Goal: Information Seeking & Learning: Learn about a topic

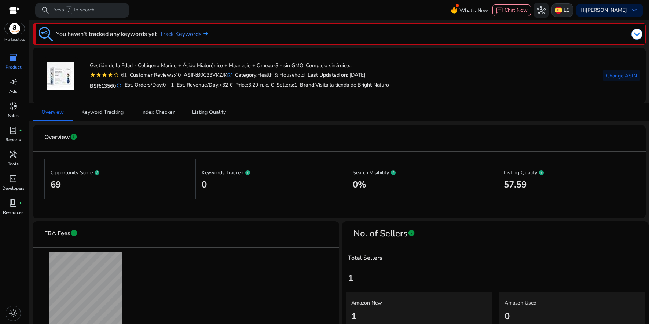
click at [565, 11] on p "ES" at bounding box center [566, 10] width 6 height 13
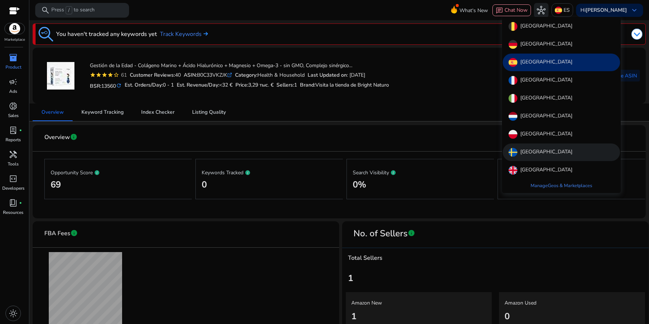
click at [525, 149] on p "[GEOGRAPHIC_DATA]" at bounding box center [546, 152] width 52 height 9
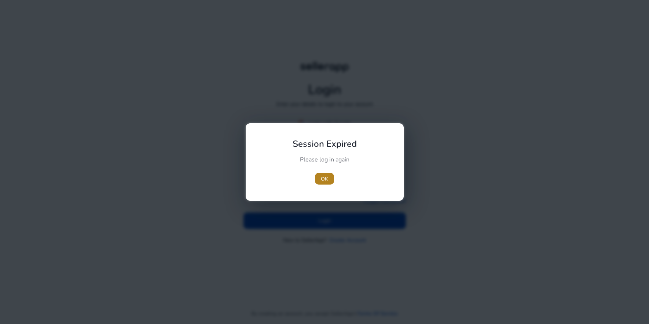
click at [330, 181] on span "button" at bounding box center [324, 179] width 19 height 18
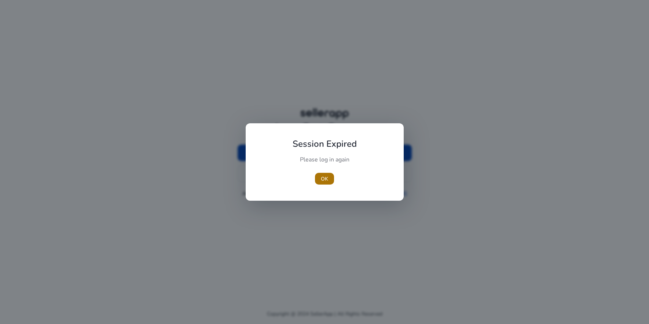
click at [328, 179] on span "OK" at bounding box center [324, 179] width 7 height 8
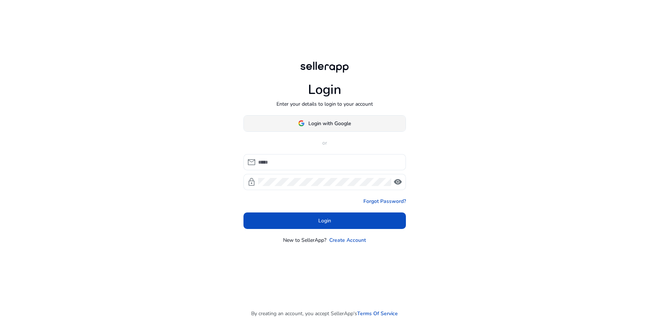
click at [320, 126] on span "Login with Google" at bounding box center [329, 124] width 43 height 8
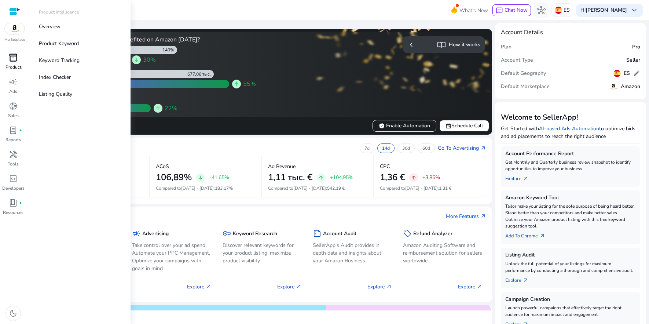
click at [18, 62] on span "inventory_2" at bounding box center [13, 57] width 9 height 9
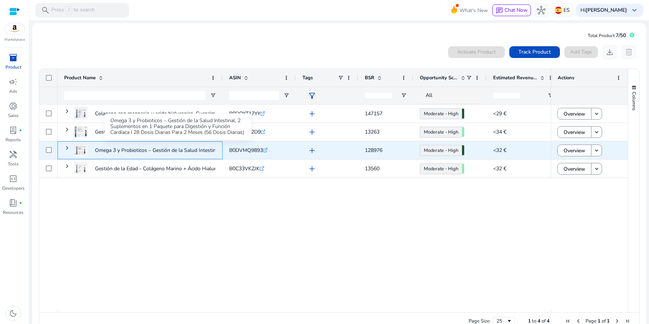
click at [156, 151] on p "Omega 3 y Probioticos – Gestión de la Salud Intestinal, 2 Suplementos..." at bounding box center [178, 150] width 166 height 15
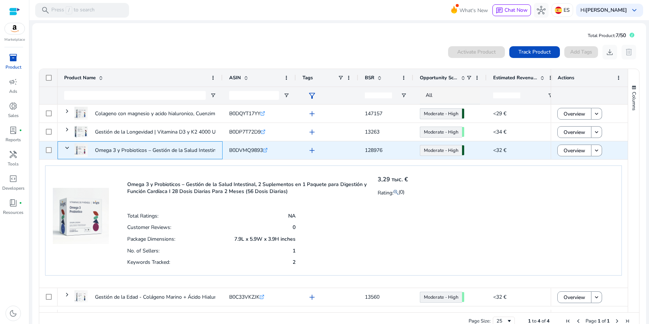
click at [156, 151] on p "Omega 3 y Probioticos – Gestión de la Salud Intestinal, 2 Suplementos..." at bounding box center [178, 150] width 166 height 15
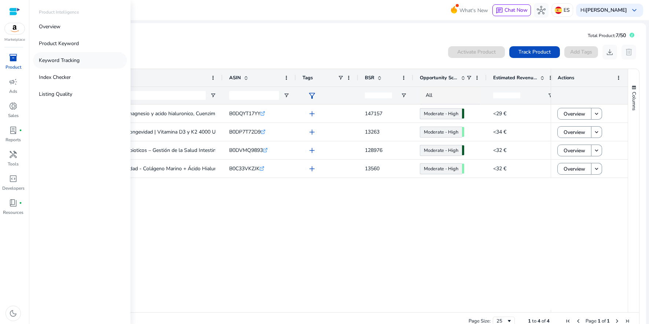
click at [52, 62] on p "Keyword Tracking" at bounding box center [59, 60] width 41 height 8
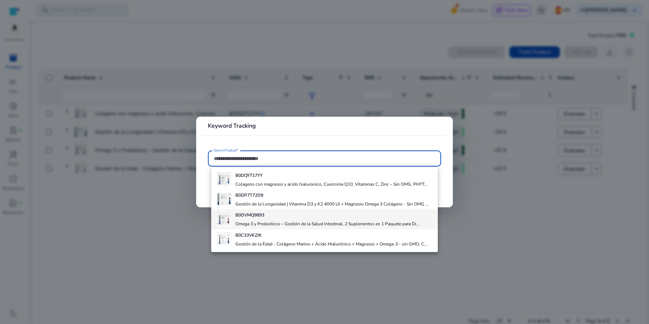
click at [291, 224] on div "B0DVMQ9893 Omega 3 y Probioticos – Gestión de la Salud Intestinal, 2 Suplemento…" at bounding box center [327, 219] width 184 height 20
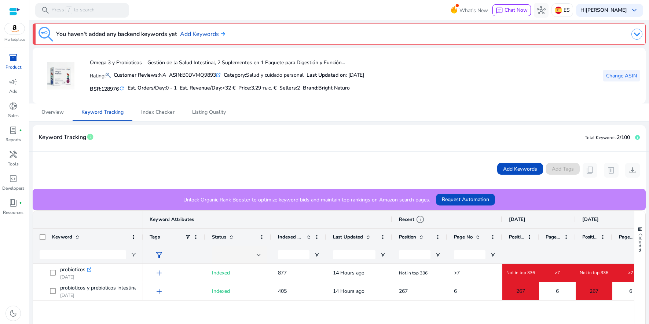
click at [610, 78] on span "Change ASIN" at bounding box center [621, 76] width 31 height 8
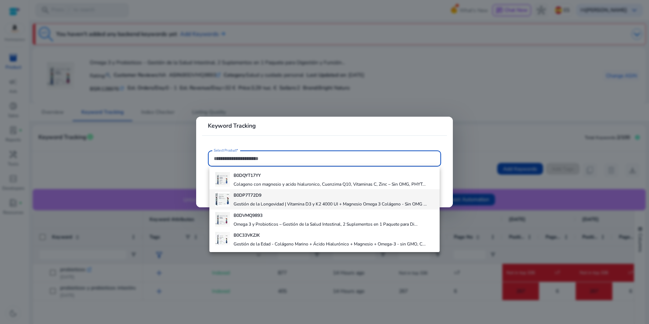
click at [316, 203] on h4 "Gestión de la Longevidad | Vitamina D3 y K2 4000 UI + Magnesio Omega 3 Colágeno…" at bounding box center [330, 204] width 193 height 6
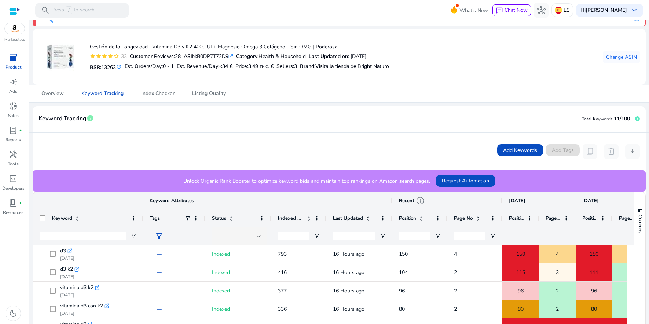
scroll to position [18, 0]
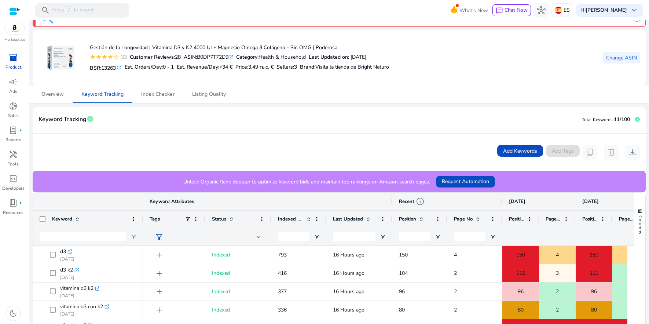
click at [606, 56] on span "Change ASIN" at bounding box center [621, 58] width 31 height 8
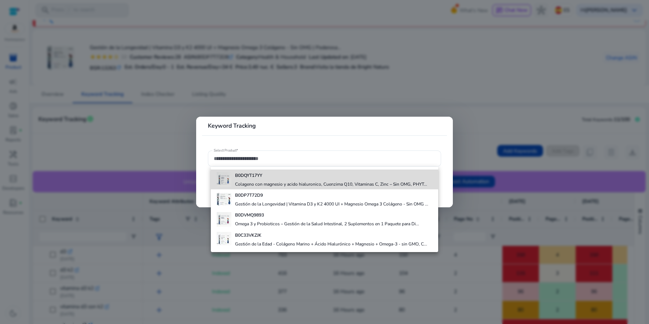
click at [333, 183] on h4 "Colageno con magnesio y acido hialuronico, Cuenzima Q10, Vitaminas C, Zinc – Si…" at bounding box center [331, 184] width 192 height 6
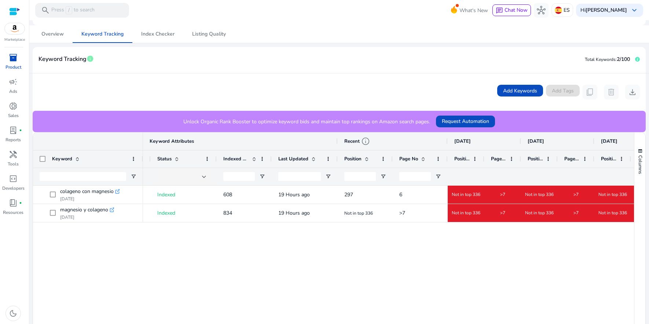
scroll to position [0, 57]
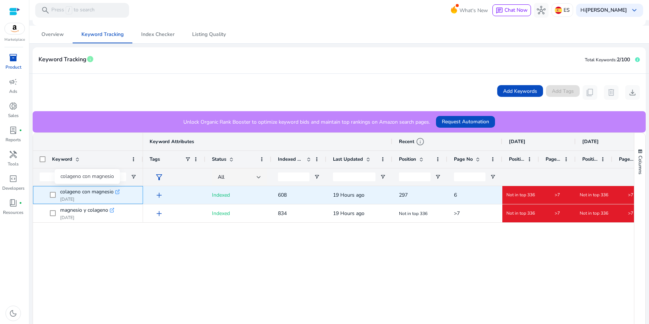
drag, startPoint x: 58, startPoint y: 190, endPoint x: 113, endPoint y: 194, distance: 55.1
click at [113, 194] on span "colageno con magnesio .st0{fill:#2c8af8} [DATE]" at bounding box center [93, 194] width 87 height 15
copy span "colageno con magnesio"
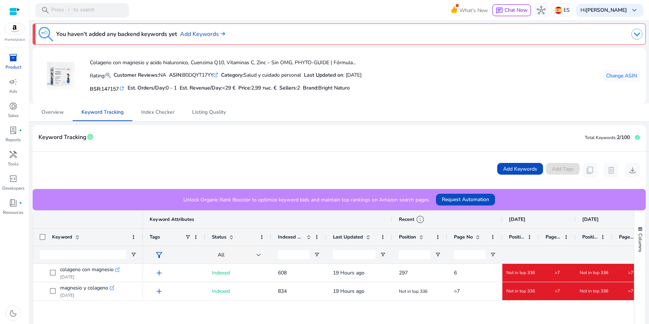
drag, startPoint x: 219, startPoint y: 74, endPoint x: 187, endPoint y: 74, distance: 31.9
click at [187, 74] on div "ASIN: B0DQYT17YY .st0{fill:#2c8af8}" at bounding box center [193, 75] width 49 height 8
copy div "B0DQYT17YY"
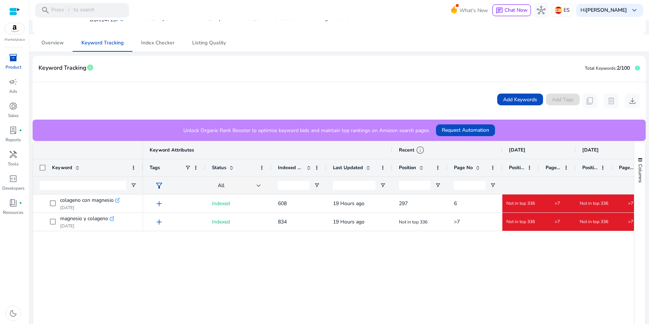
scroll to position [70, 0]
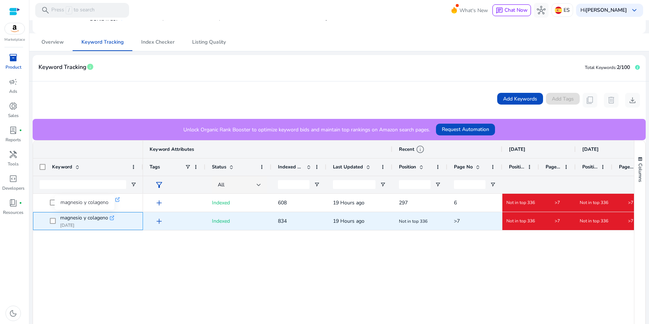
drag, startPoint x: 60, startPoint y: 217, endPoint x: 108, endPoint y: 218, distance: 47.7
click at [108, 218] on span "magnesio y colageno" at bounding box center [84, 218] width 48 height 10
copy span "magnesio y colageno"
